Goal: Information Seeking & Learning: Learn about a topic

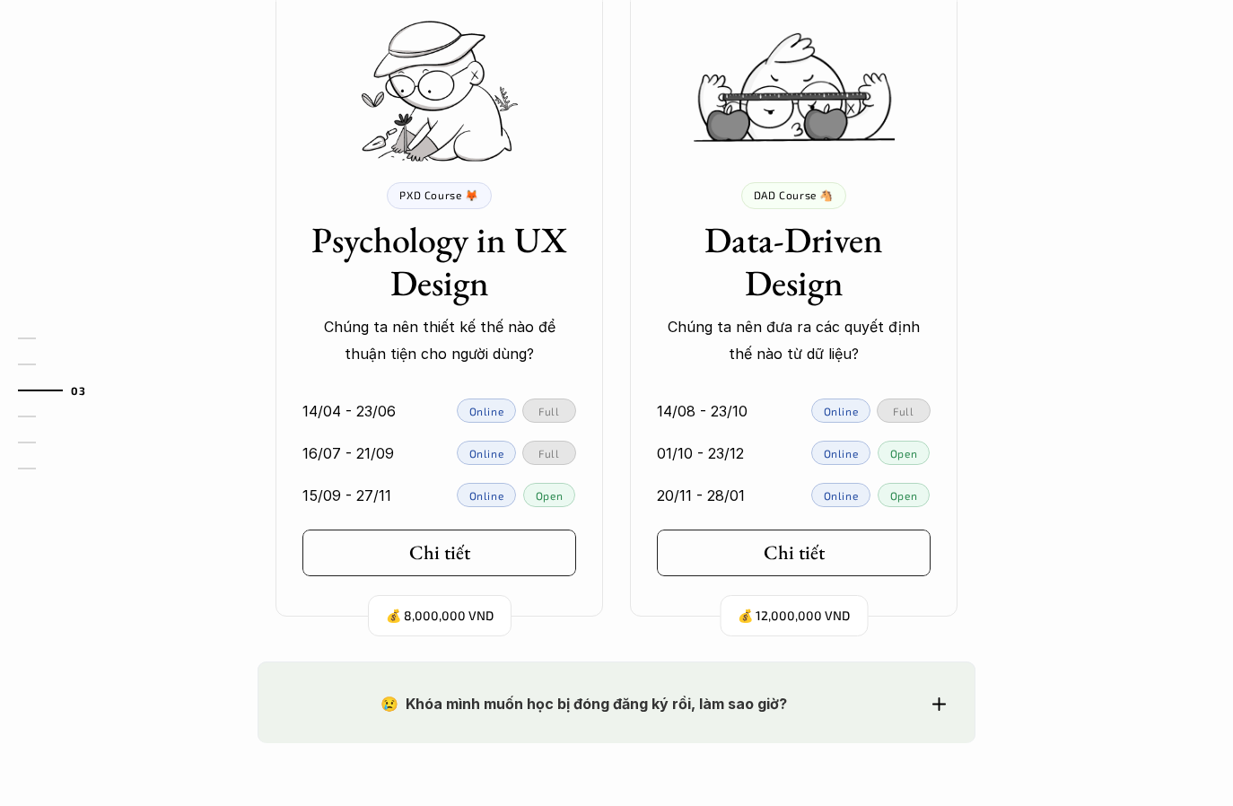
scroll to position [2311, 0]
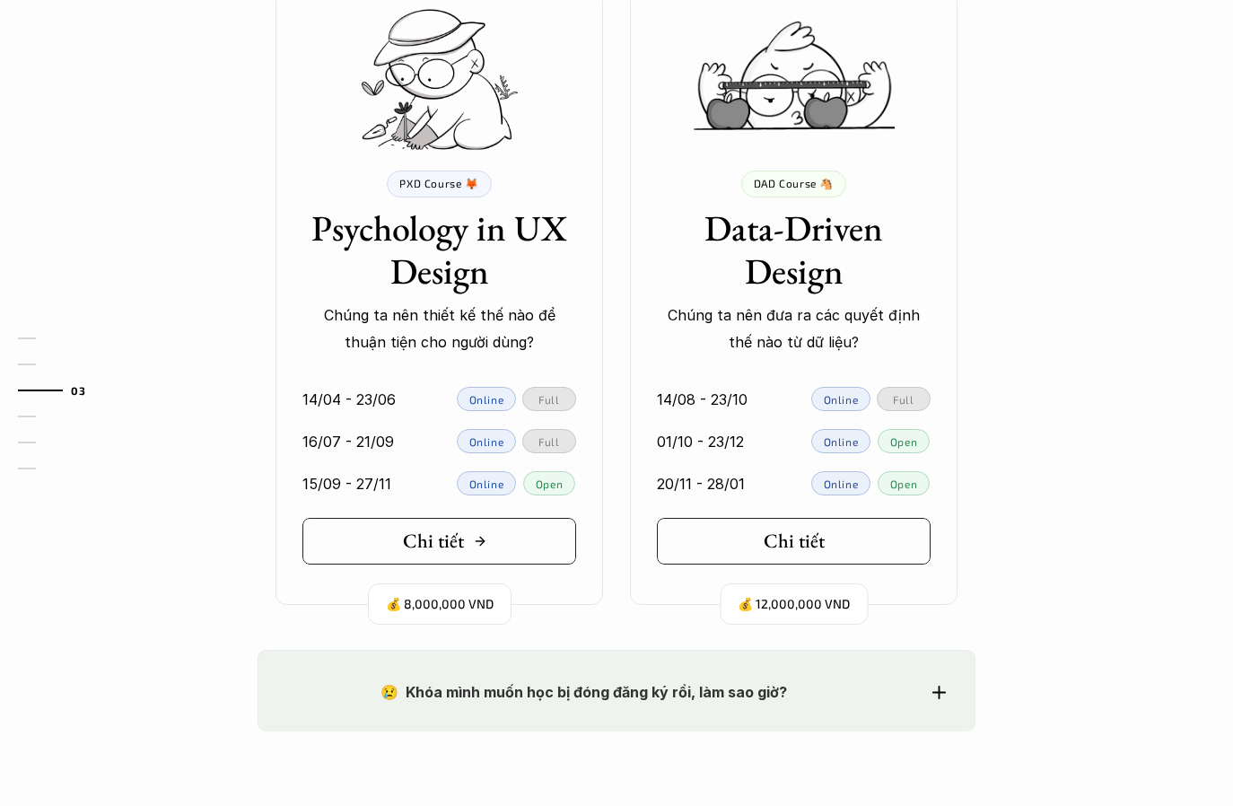
click at [443, 541] on h5 "Chi tiết" at bounding box center [433, 541] width 61 height 23
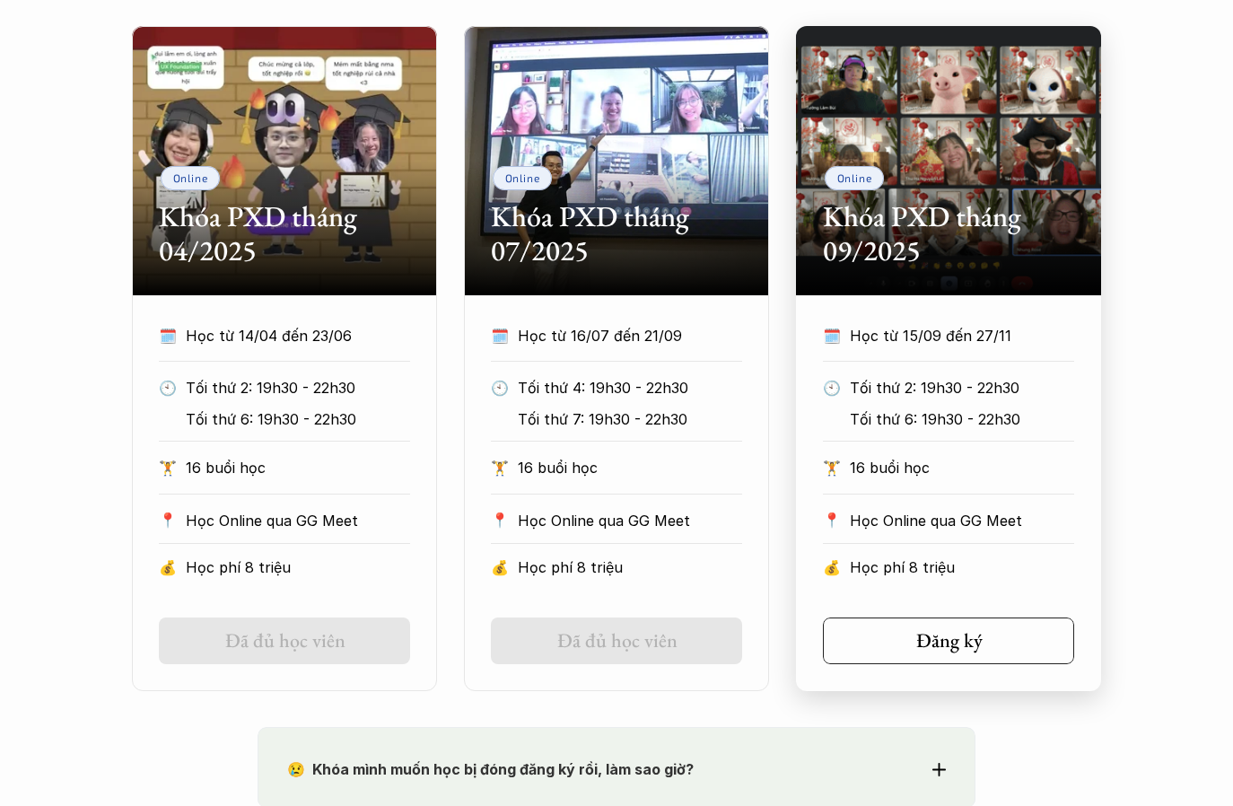
scroll to position [870, 0]
click at [964, 636] on h5 "Đăng ký" at bounding box center [942, 640] width 66 height 23
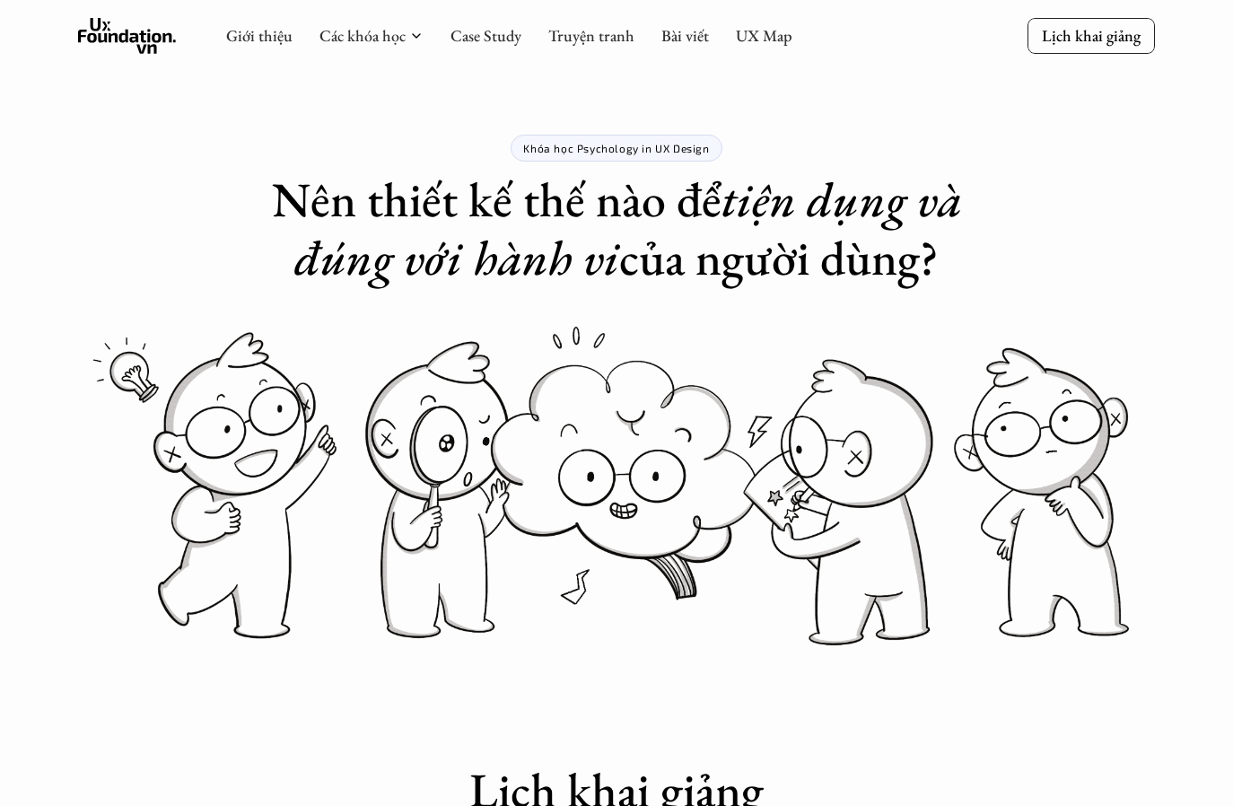
scroll to position [0, 0]
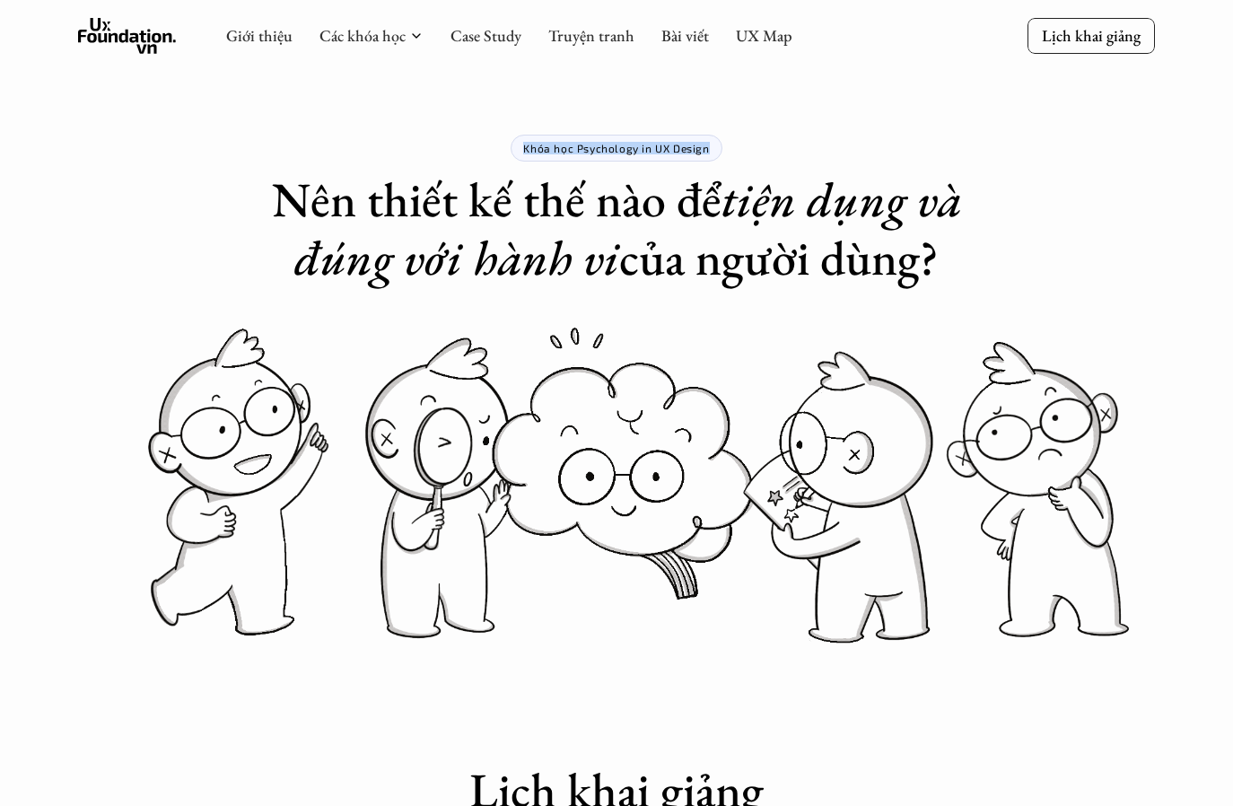
drag, startPoint x: 520, startPoint y: 141, endPoint x: 714, endPoint y: 145, distance: 194.0
click at [714, 145] on div "Khóa học Psychology in UX Design" at bounding box center [616, 148] width 211 height 27
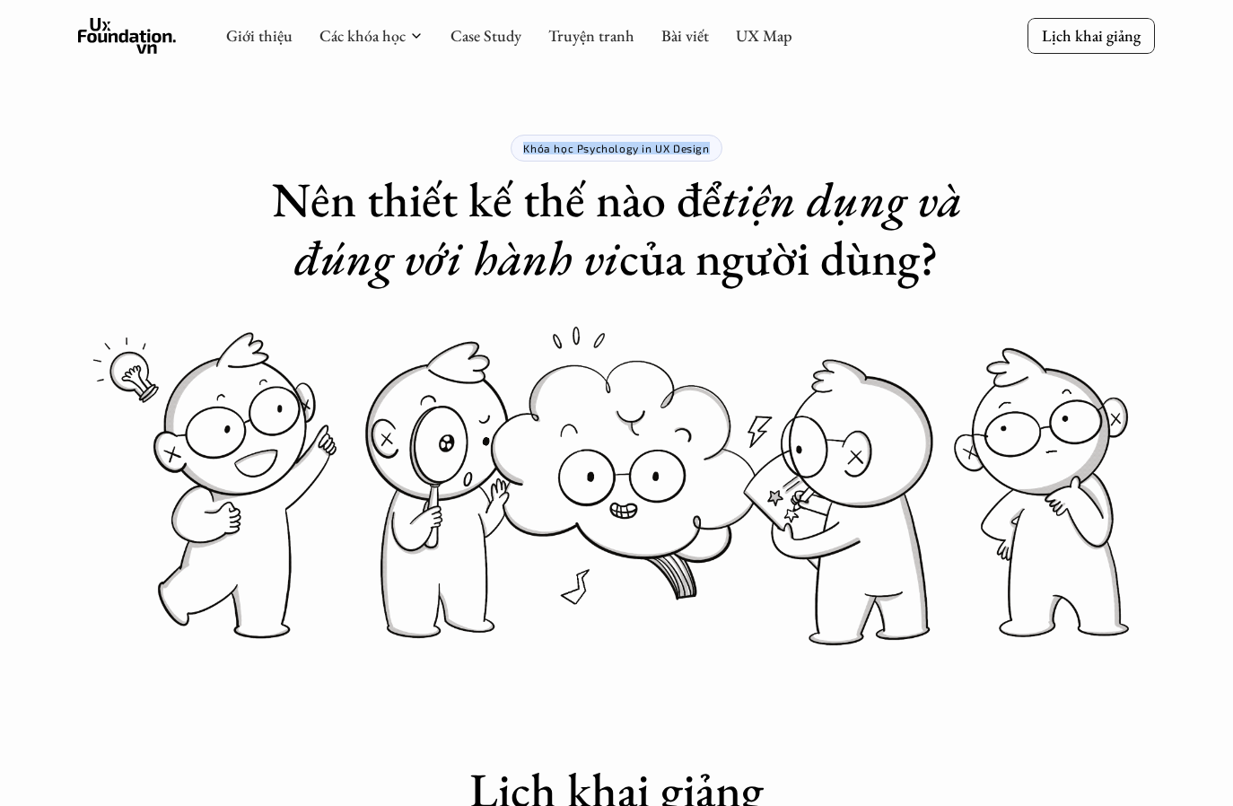
copy p "Khóa học Psychology in UX Design"
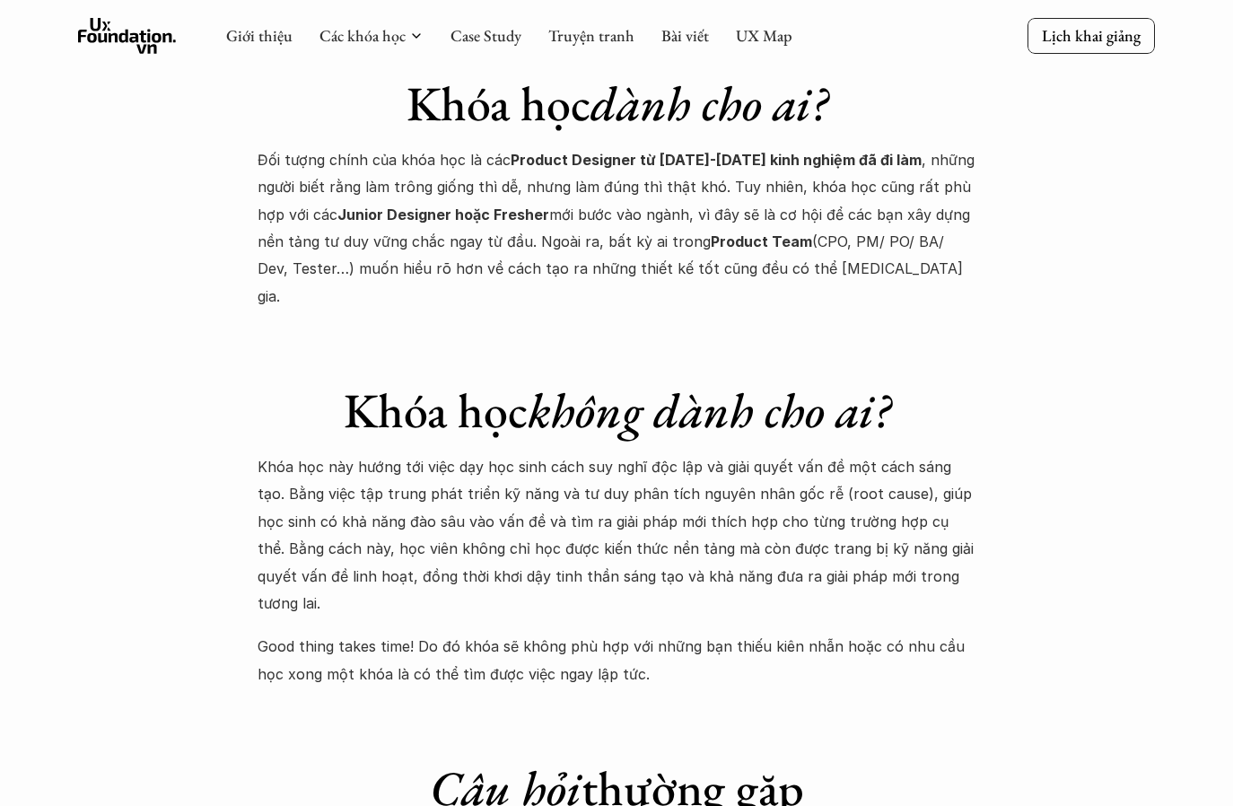
scroll to position [7006, 0]
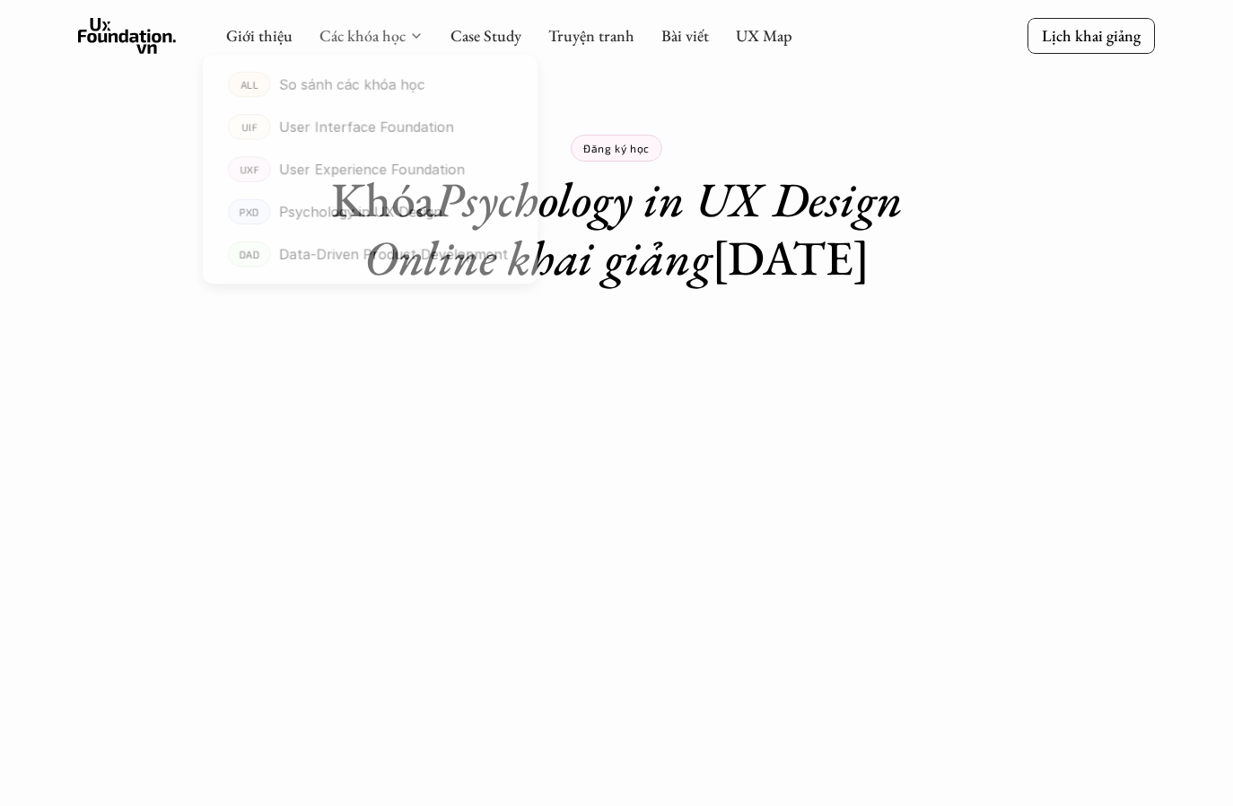
click at [385, 36] on link "Các khóa học" at bounding box center [363, 35] width 86 height 21
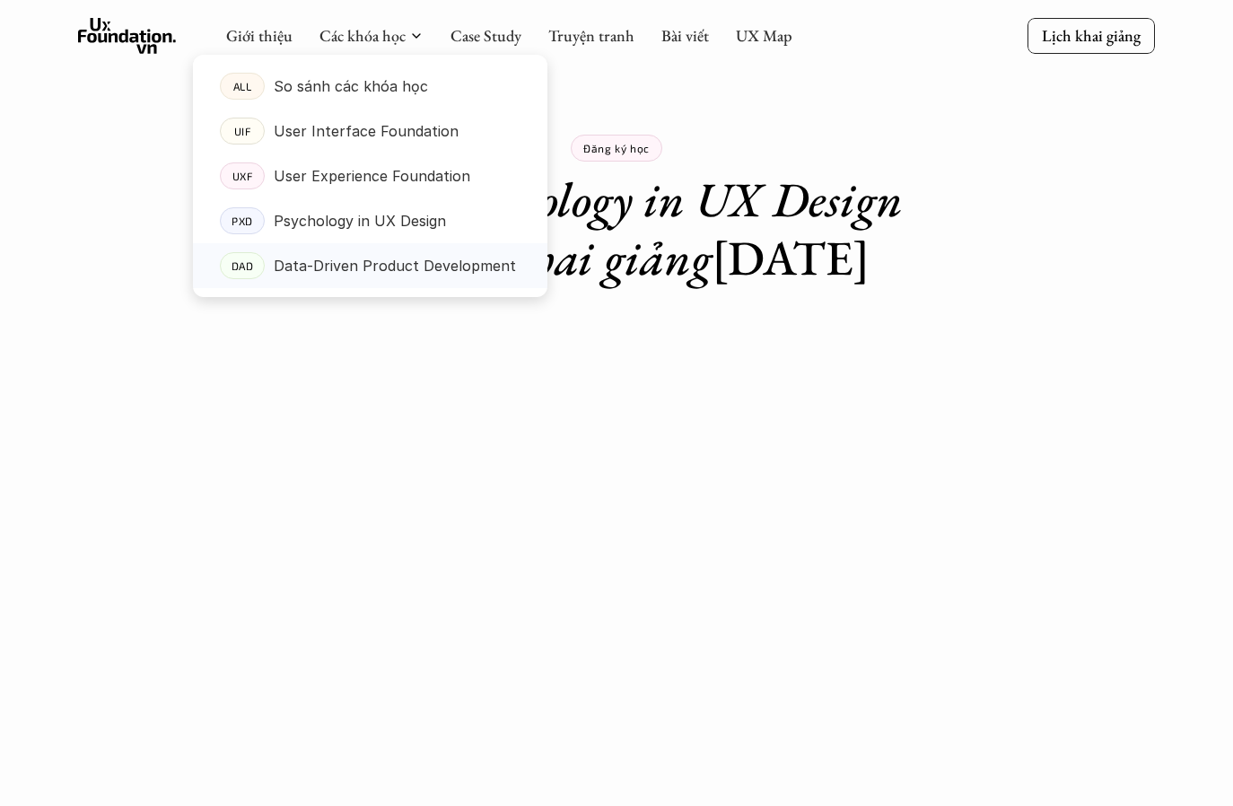
click at [352, 264] on p "Data-Driven Product Development" at bounding box center [395, 265] width 242 height 27
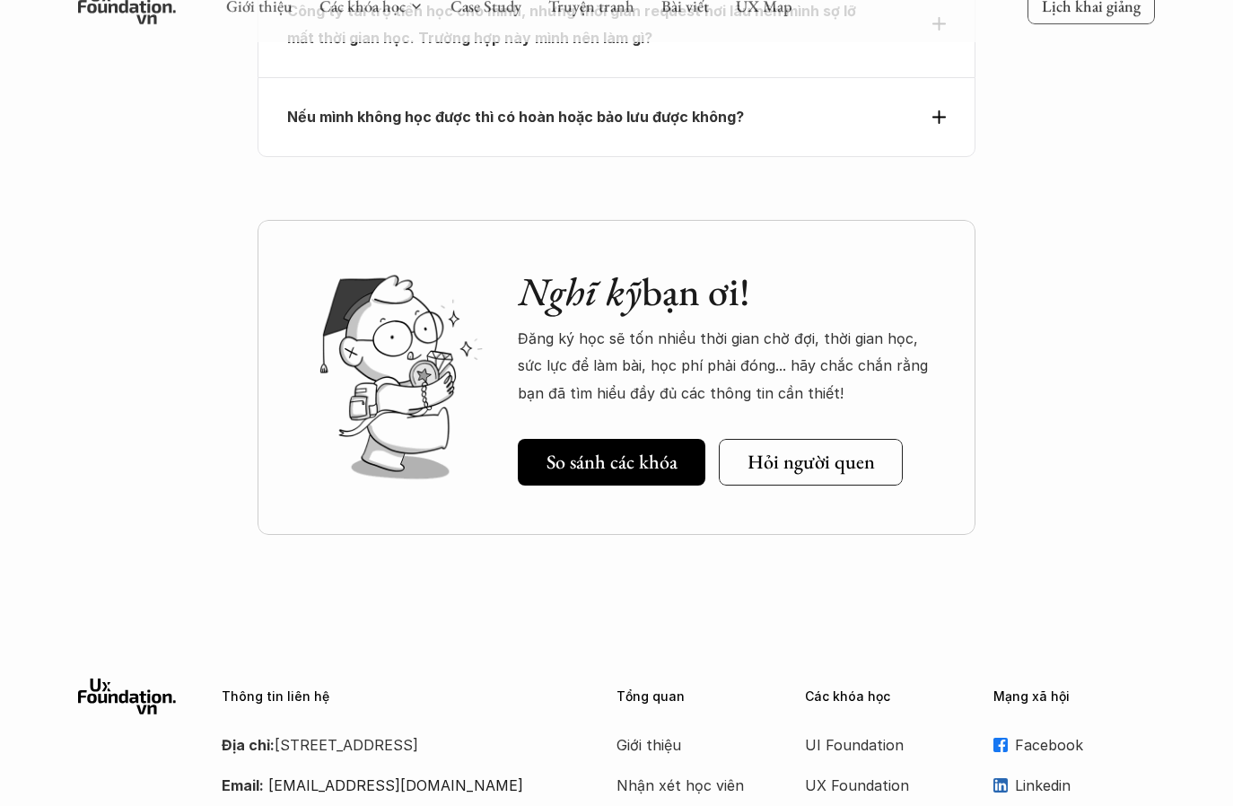
scroll to position [7172, 0]
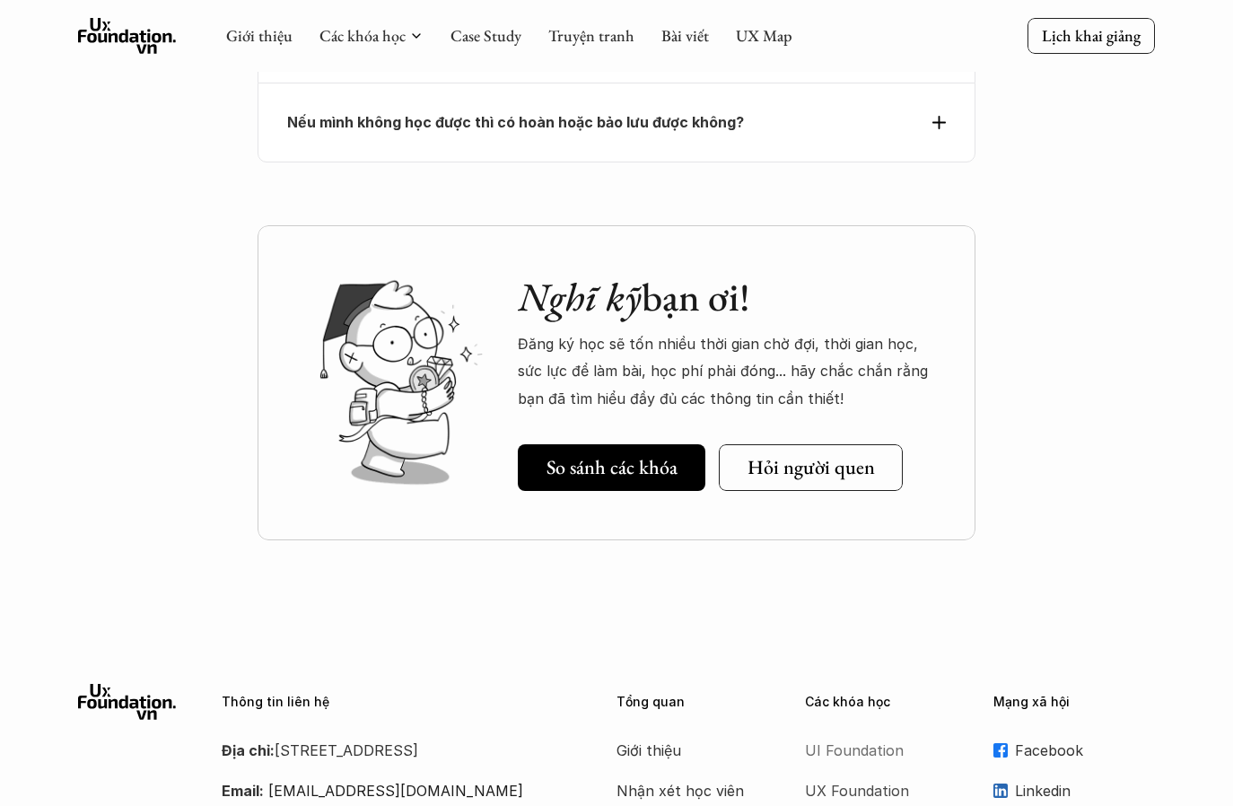
click at [854, 737] on p "UI Foundation" at bounding box center [877, 750] width 144 height 27
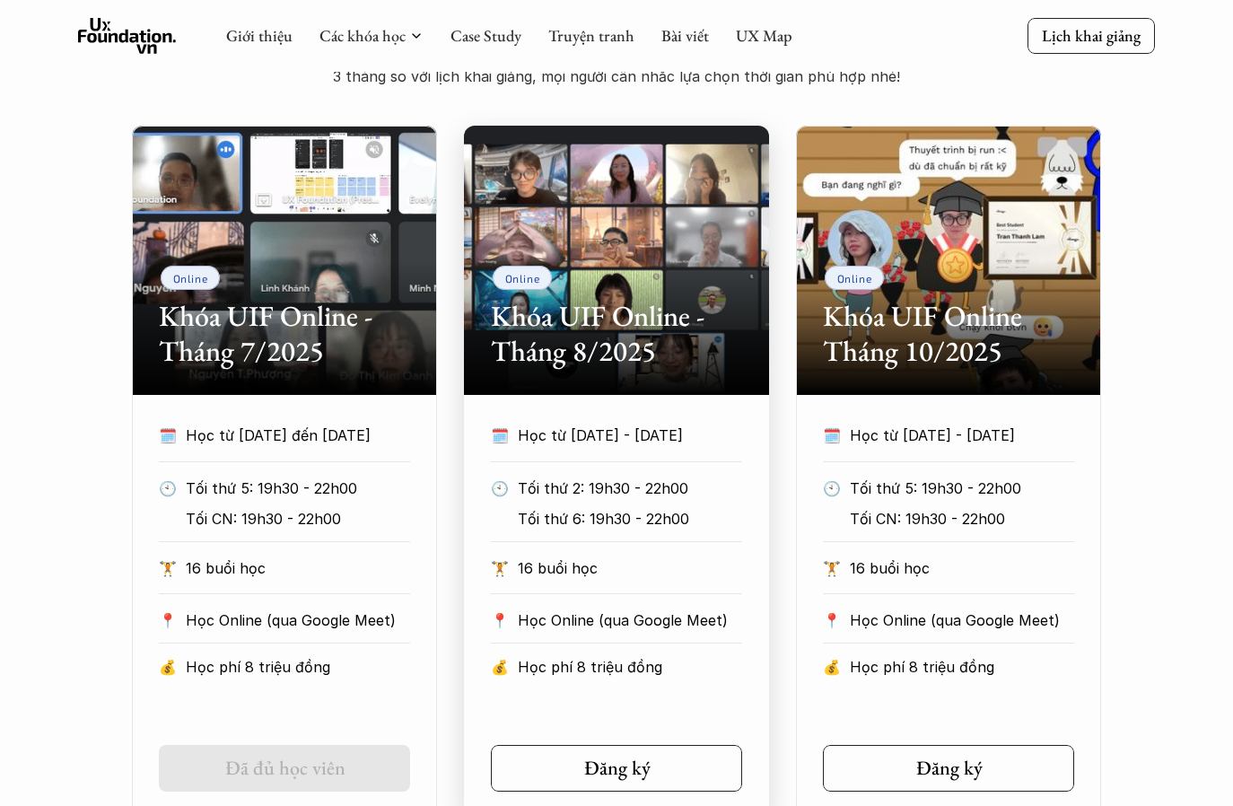
scroll to position [794, 0]
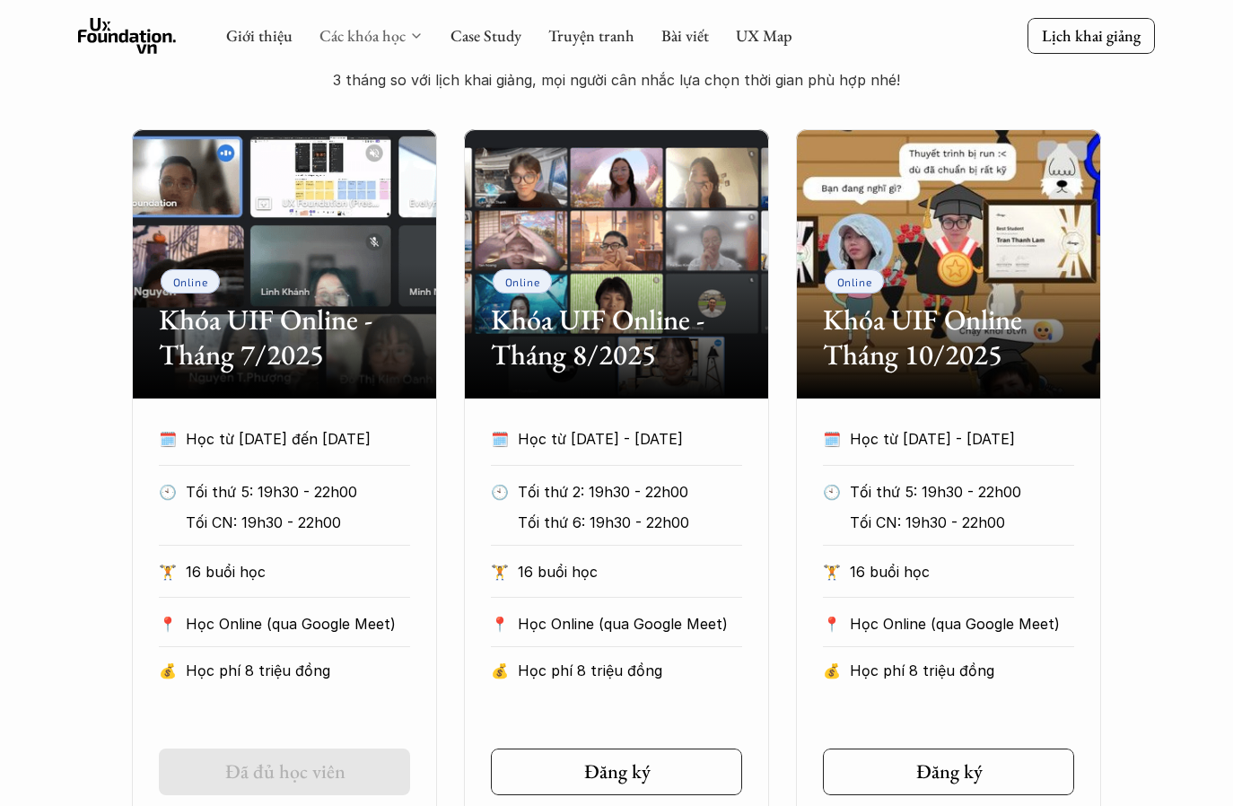
click at [364, 31] on link "Các khóa học" at bounding box center [363, 35] width 86 height 21
click at [392, 40] on link "Các khóa học" at bounding box center [363, 35] width 86 height 21
click at [416, 32] on icon at bounding box center [416, 36] width 14 height 14
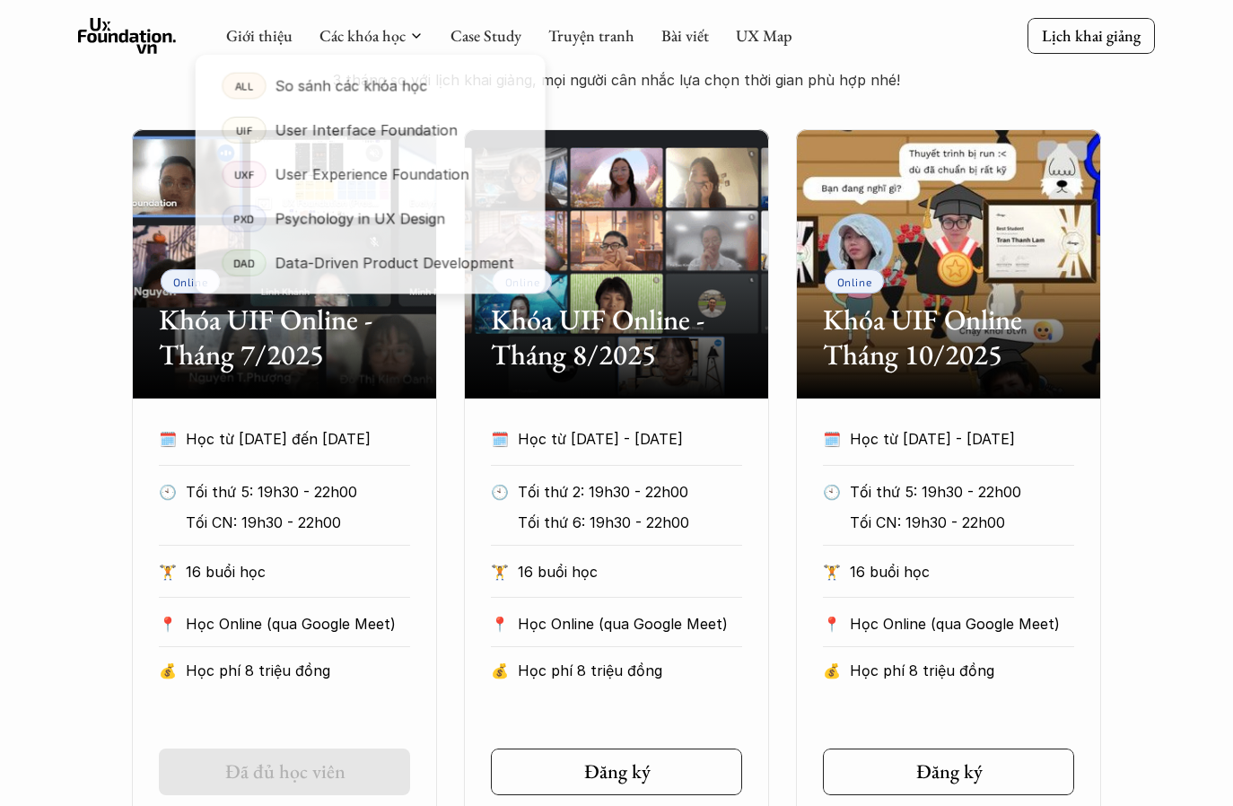
click at [414, 43] on div at bounding box center [370, 161] width 355 height 271
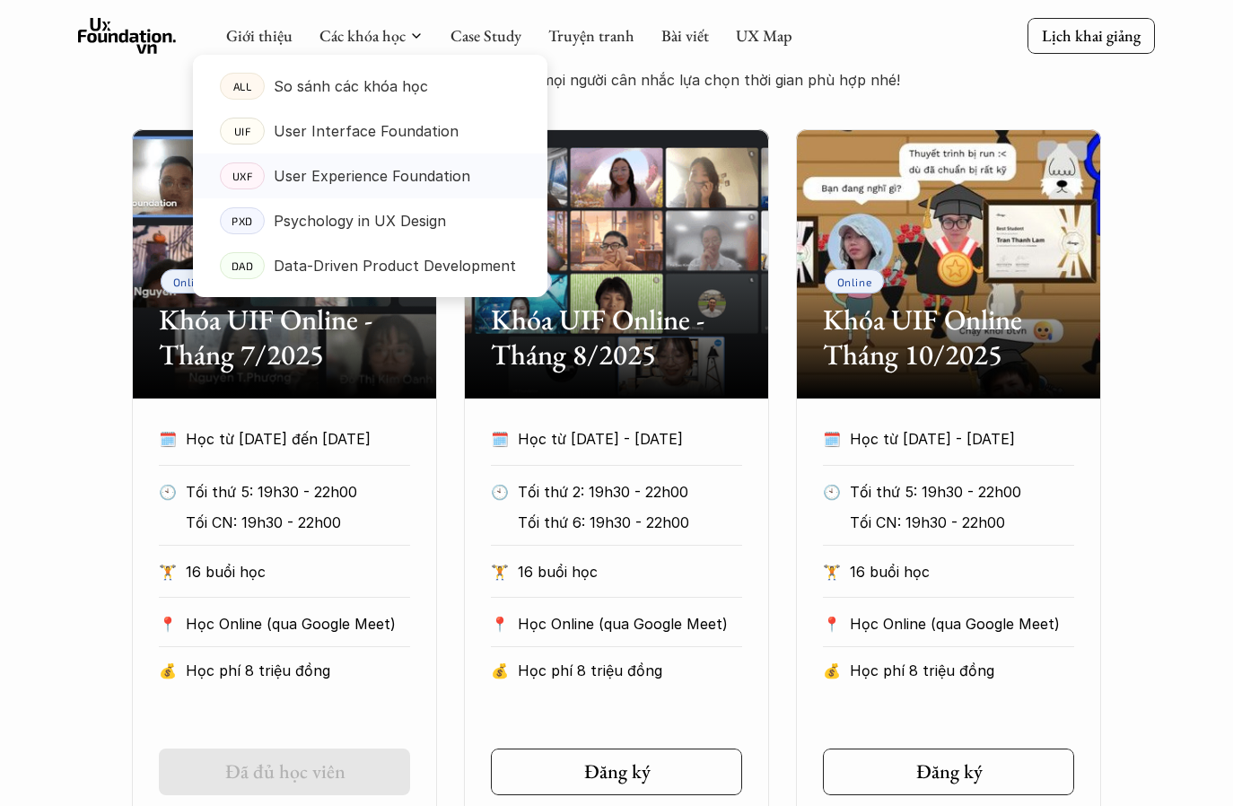
click at [345, 173] on p "User Experience Foundation" at bounding box center [372, 175] width 197 height 27
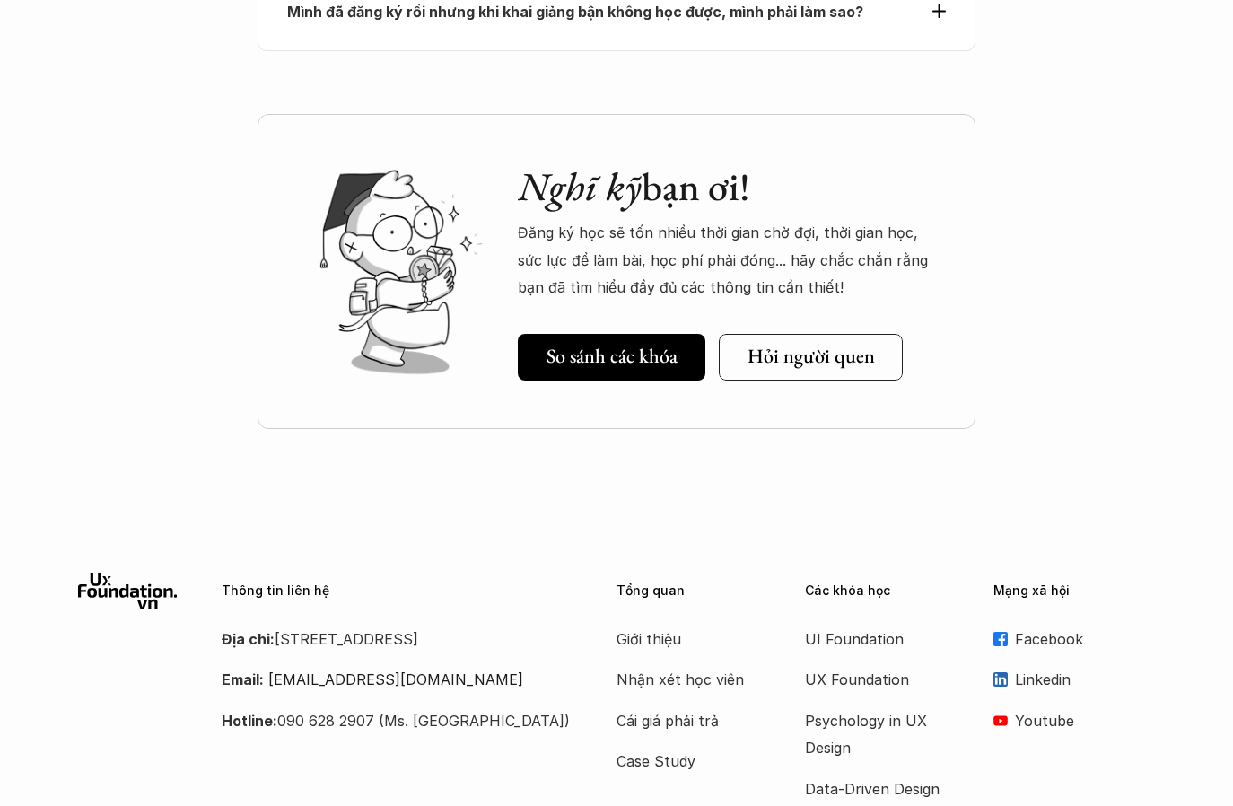
scroll to position [8469, 0]
